Goal: Information Seeking & Learning: Learn about a topic

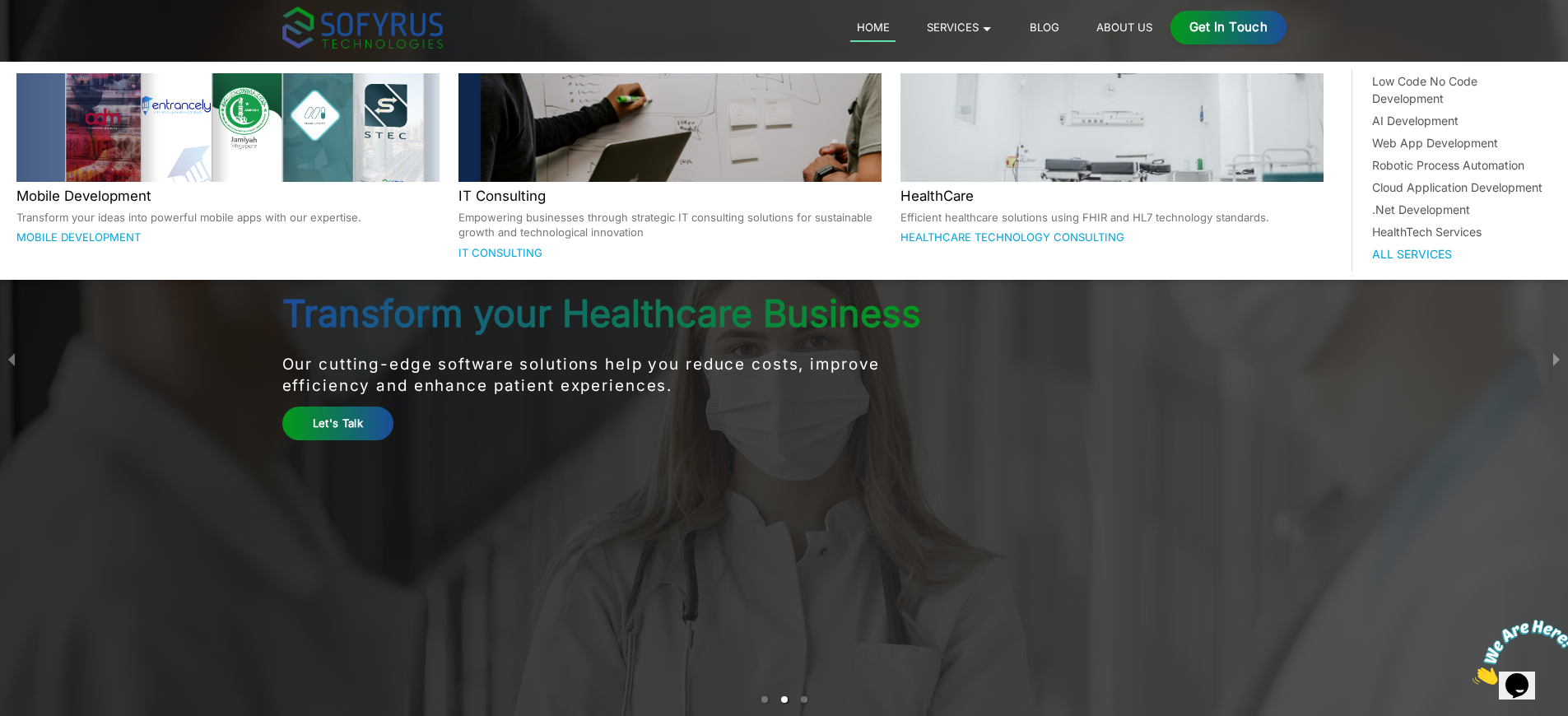
click at [227, 210] on p "Transform your ideas into powerful mobile apps with our expertise." at bounding box center [228, 218] width 424 height 16
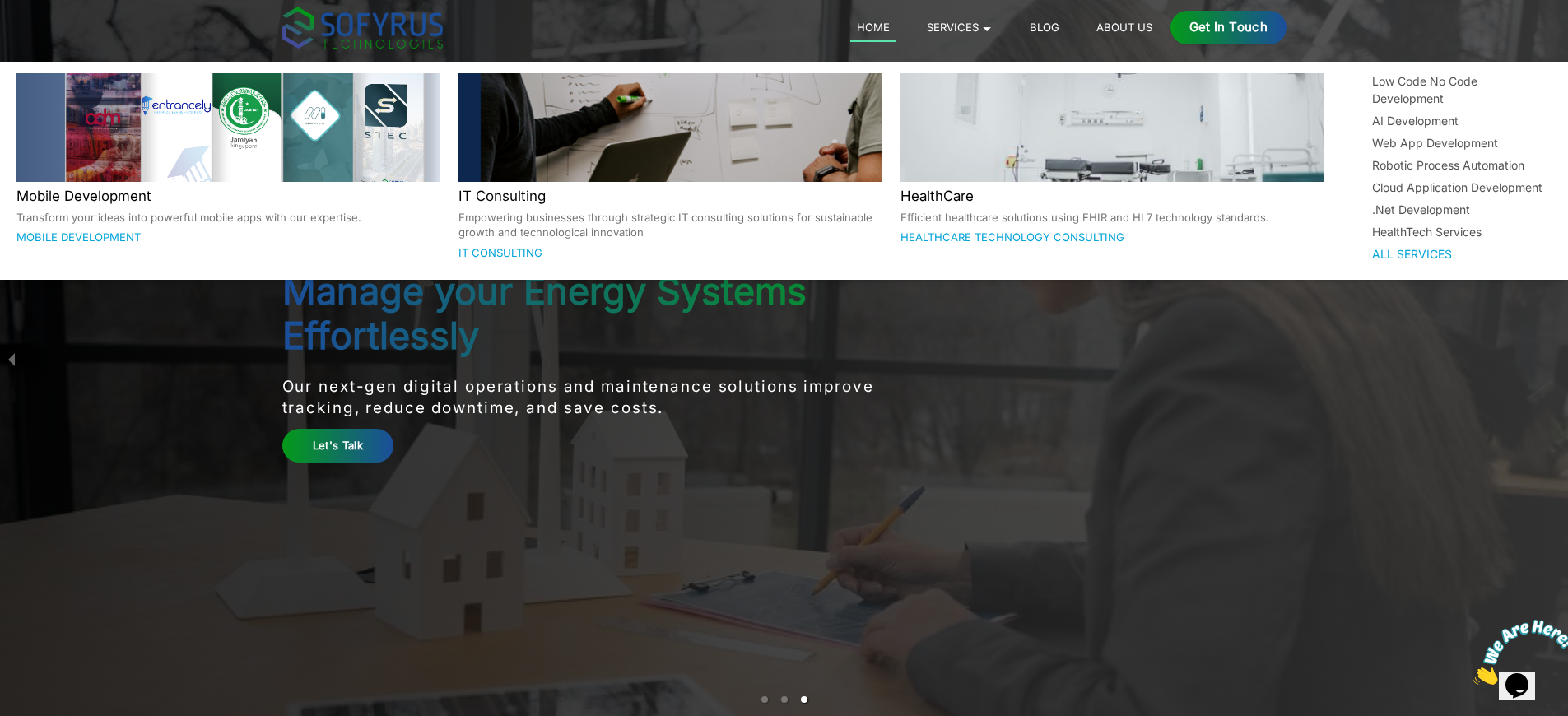
click at [227, 216] on p "Transform your ideas into powerful mobile apps with our expertise." at bounding box center [228, 218] width 424 height 16
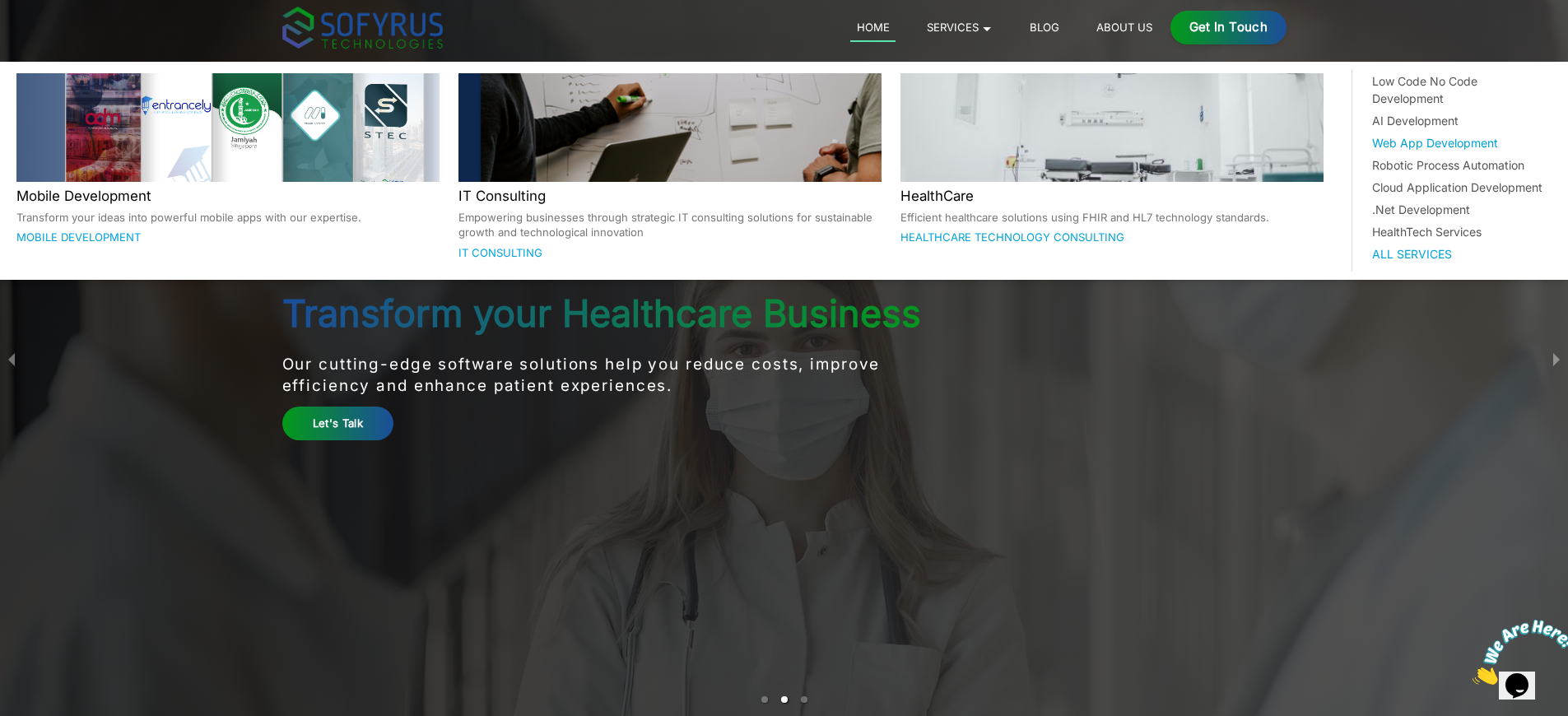
click at [1456, 134] on div "Web App Development" at bounding box center [1459, 143] width 174 height 18
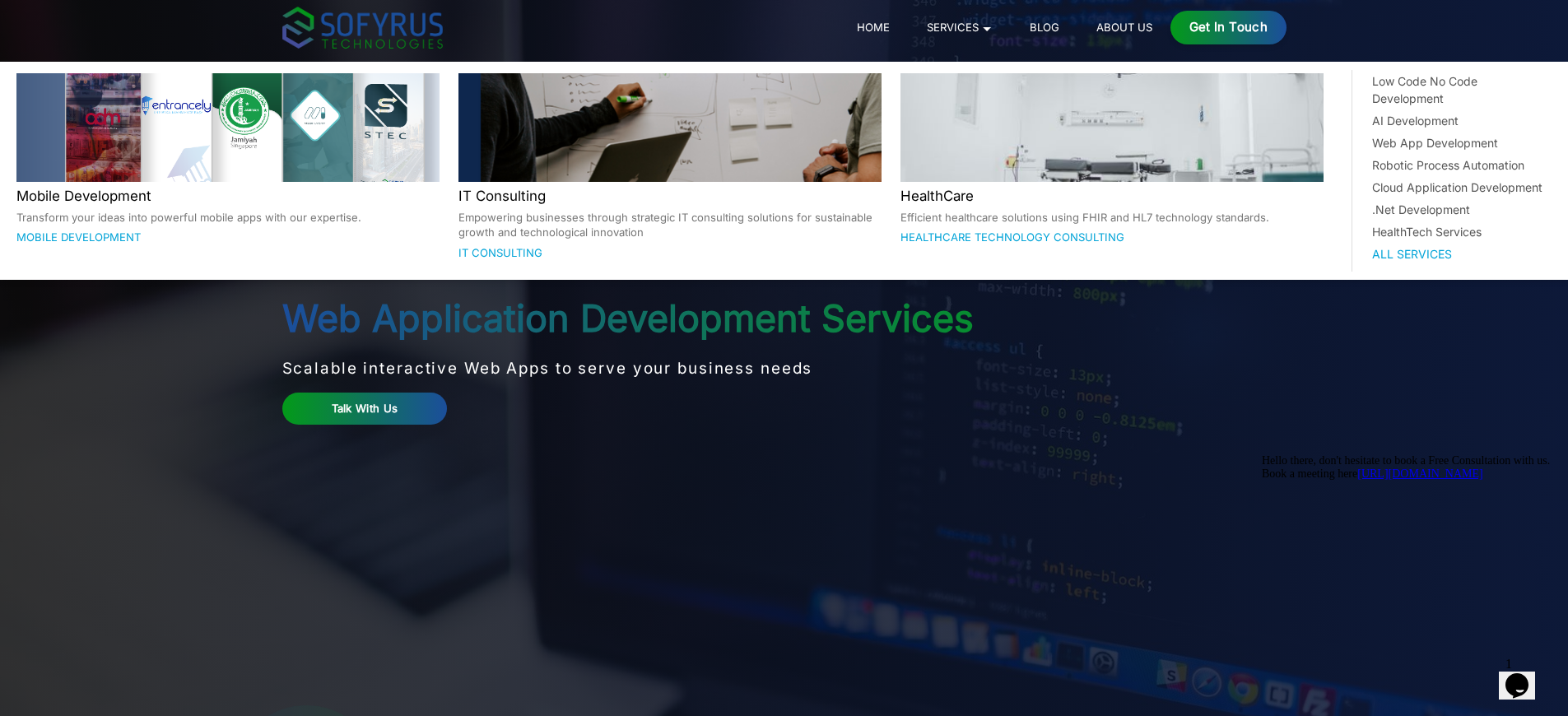
click at [227, 216] on p "Transform your ideas into powerful mobile apps with our expertise." at bounding box center [228, 218] width 424 height 16
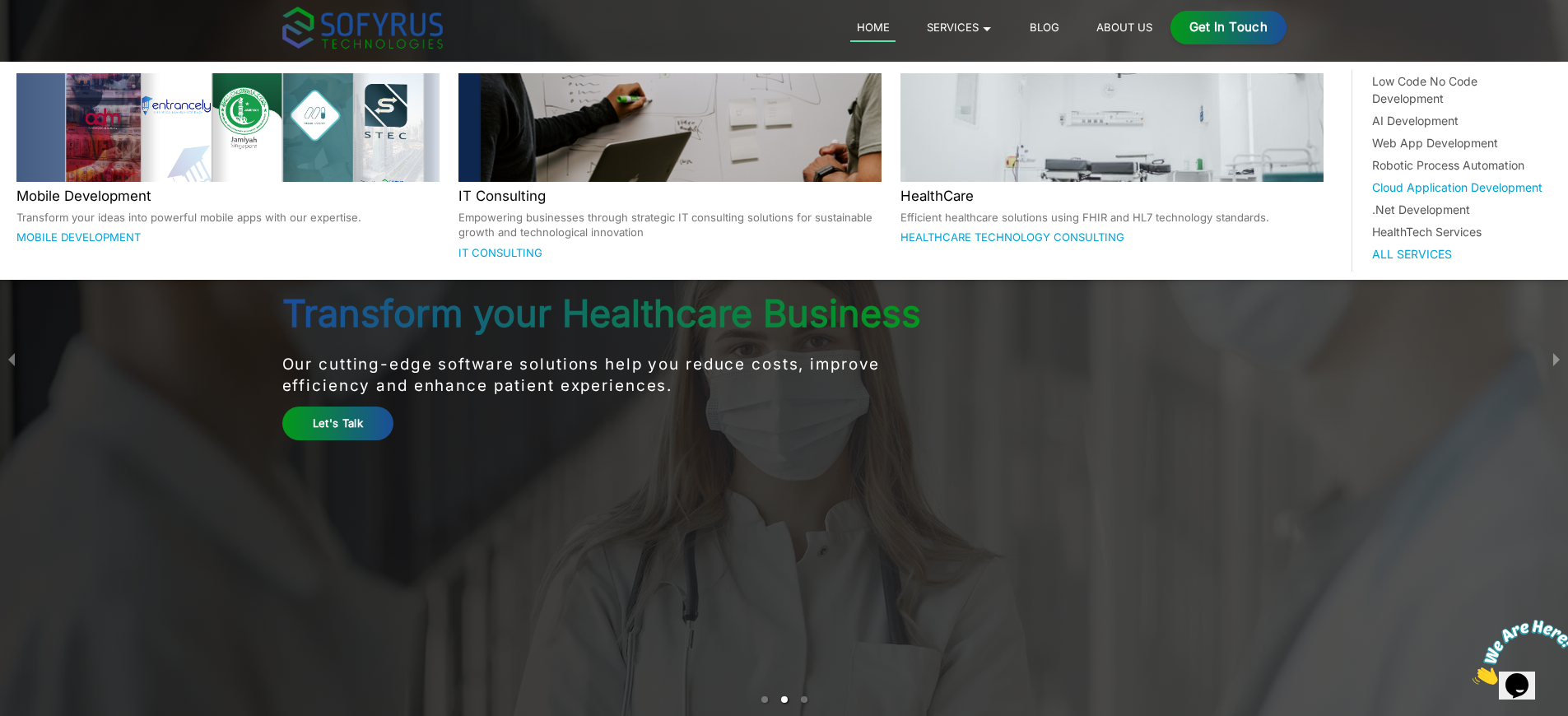
click at [1456, 179] on div "Cloud Application Development" at bounding box center [1459, 188] width 174 height 18
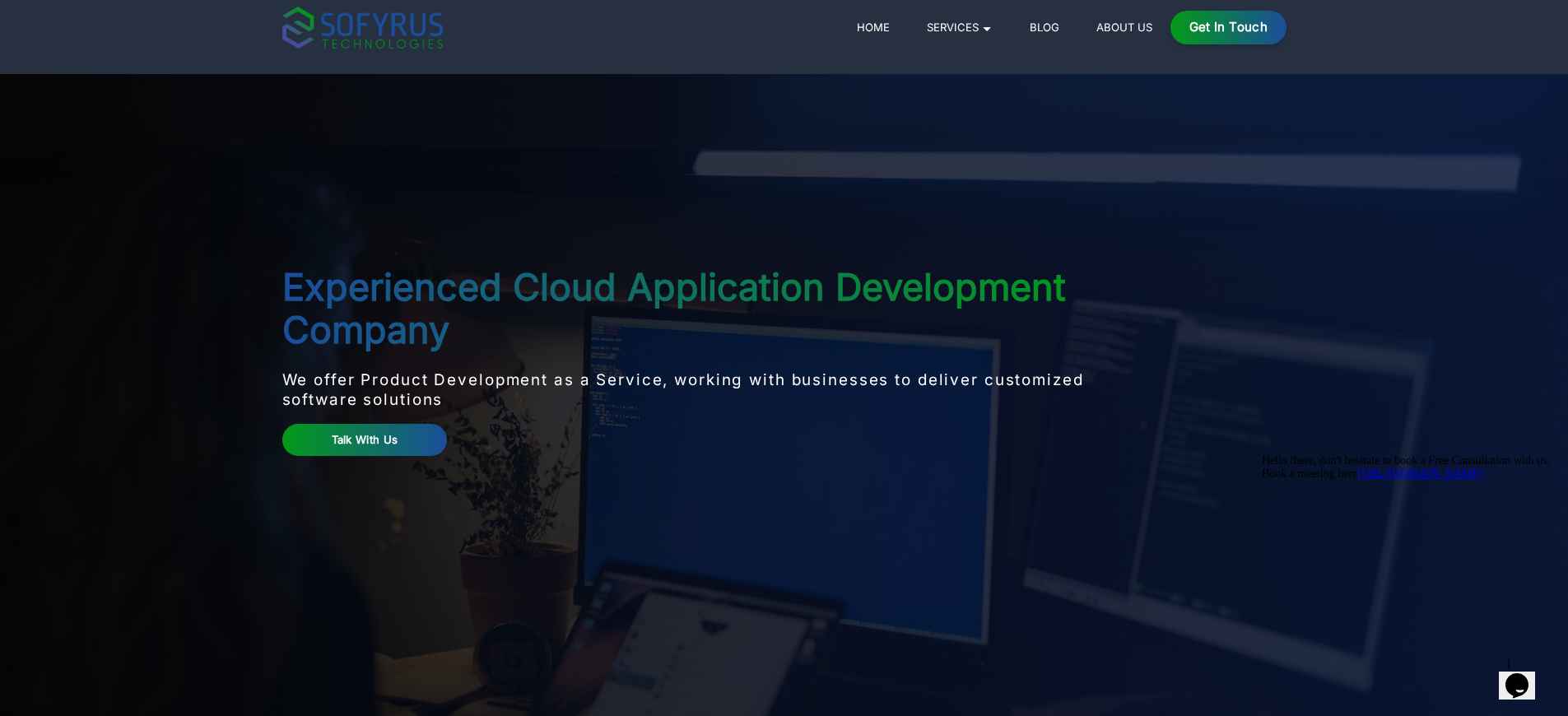
scroll to position [3792, 0]
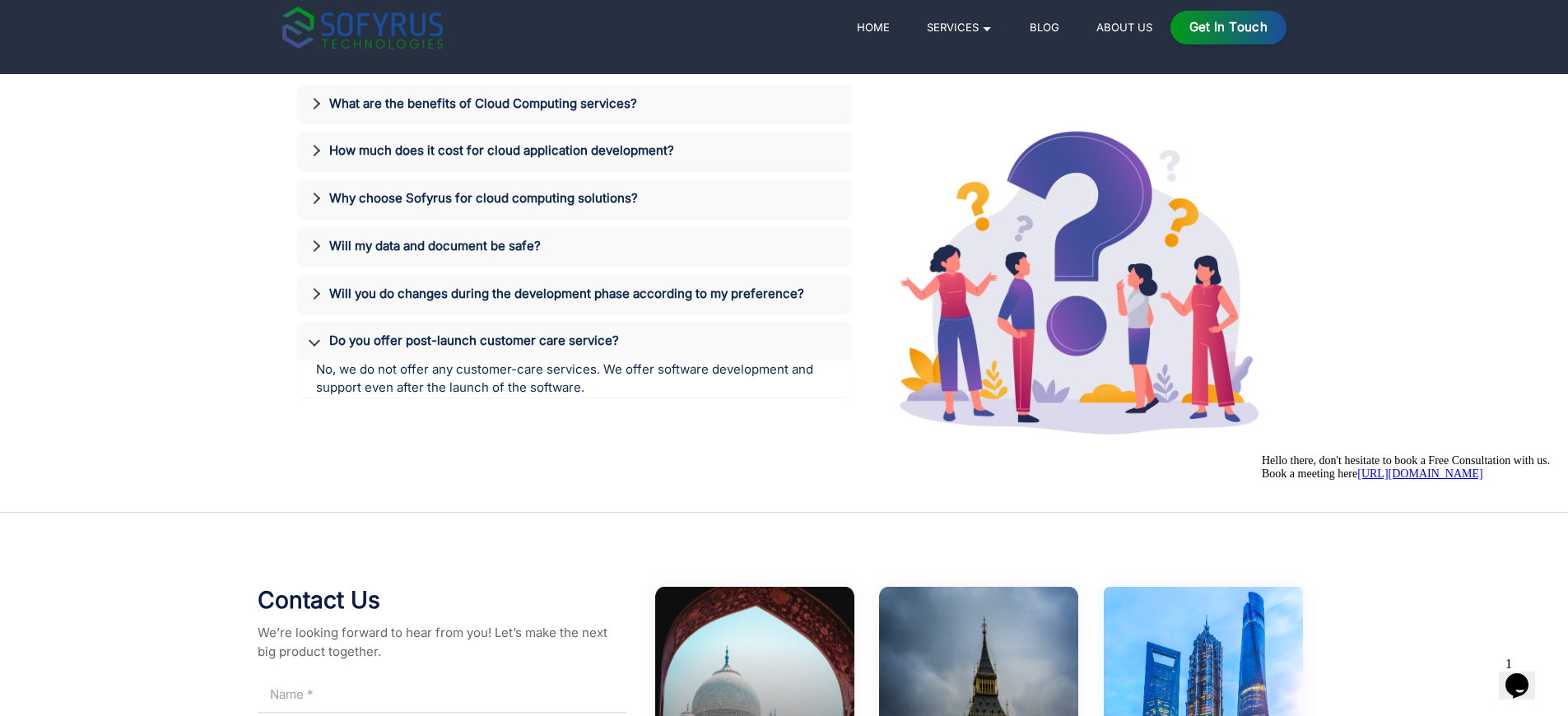
click at [574, 350] on h3 "Do you offer post-launch customer care service?" at bounding box center [574, 340] width 528 height 19
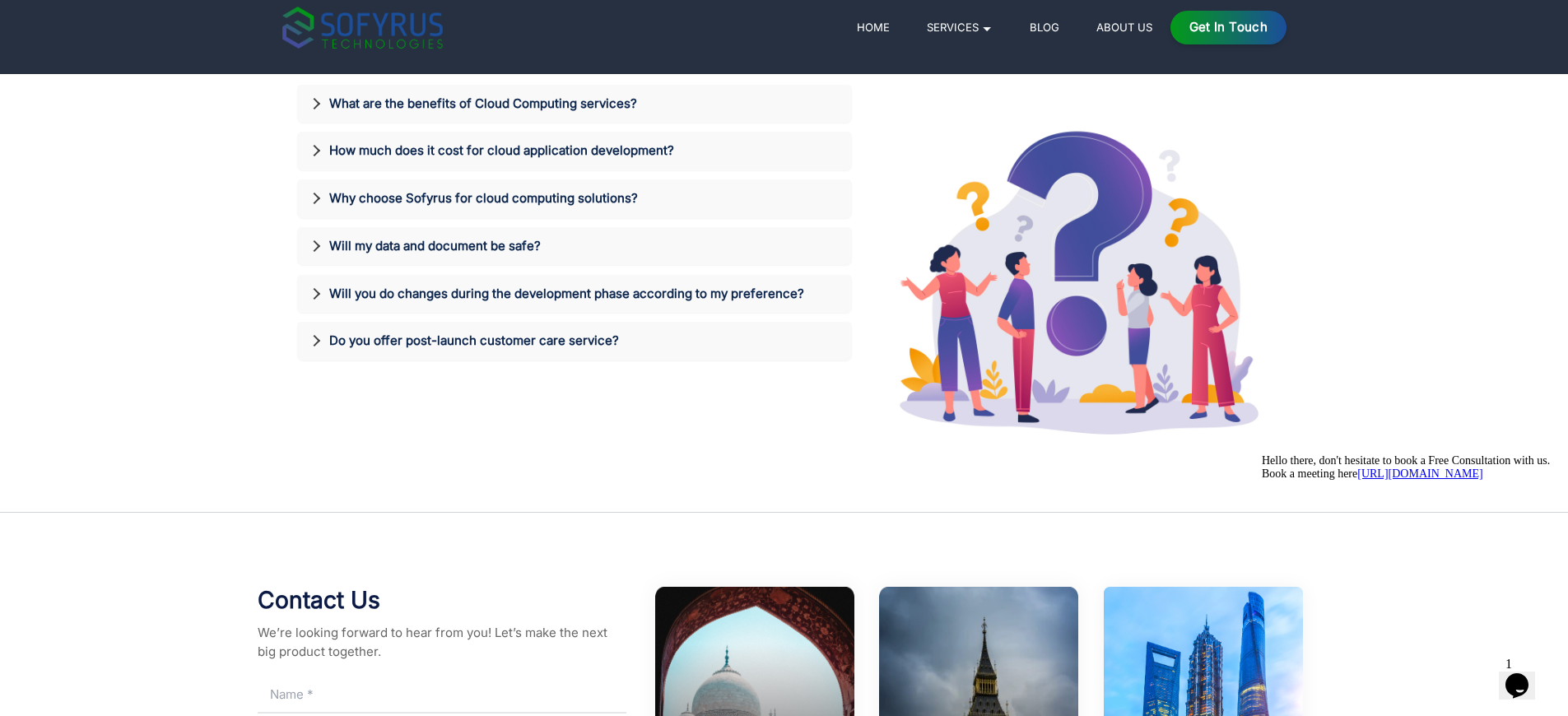
click at [574, 350] on h3 "Do you offer post-launch customer care service?" at bounding box center [574, 340] width 528 height 19
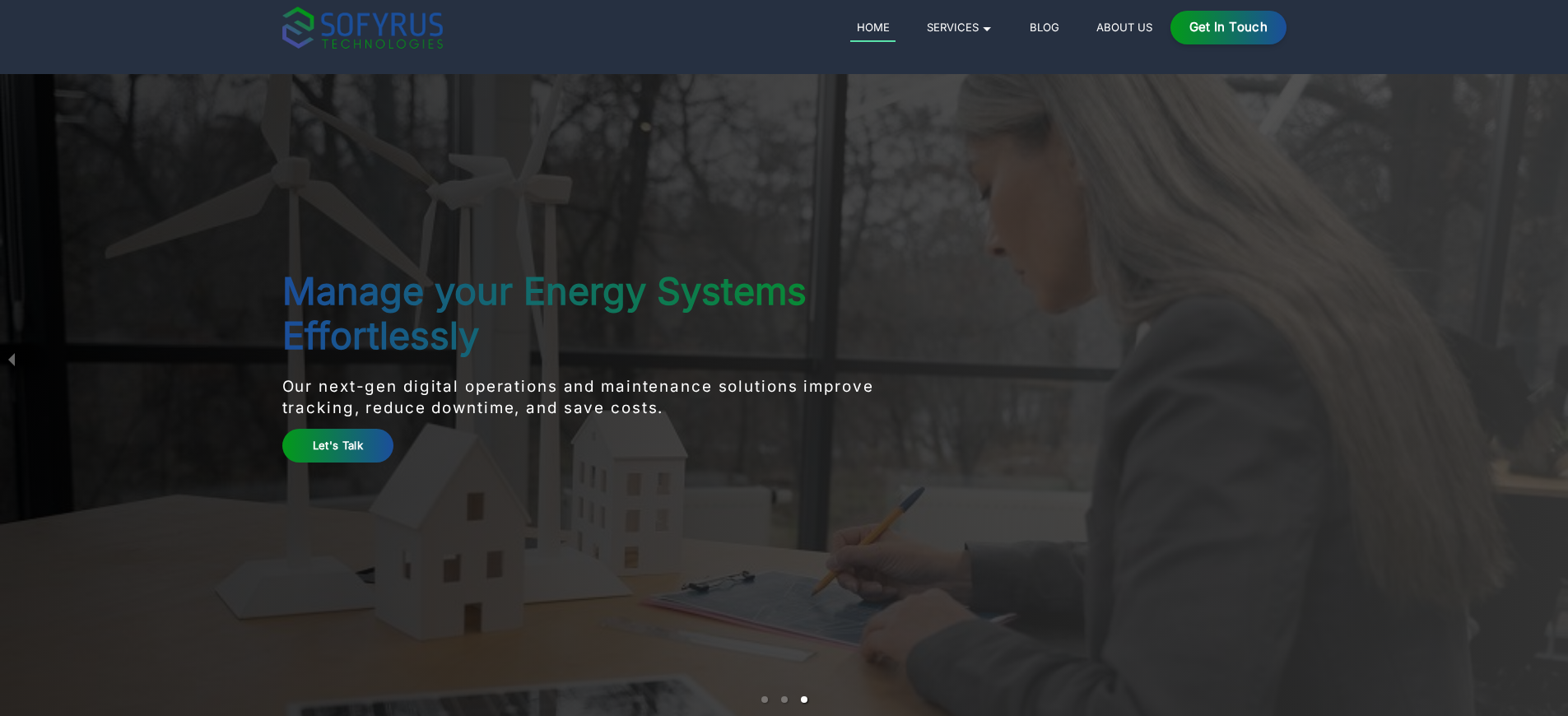
scroll to position [8061, 0]
